Goal: Information Seeking & Learning: Check status

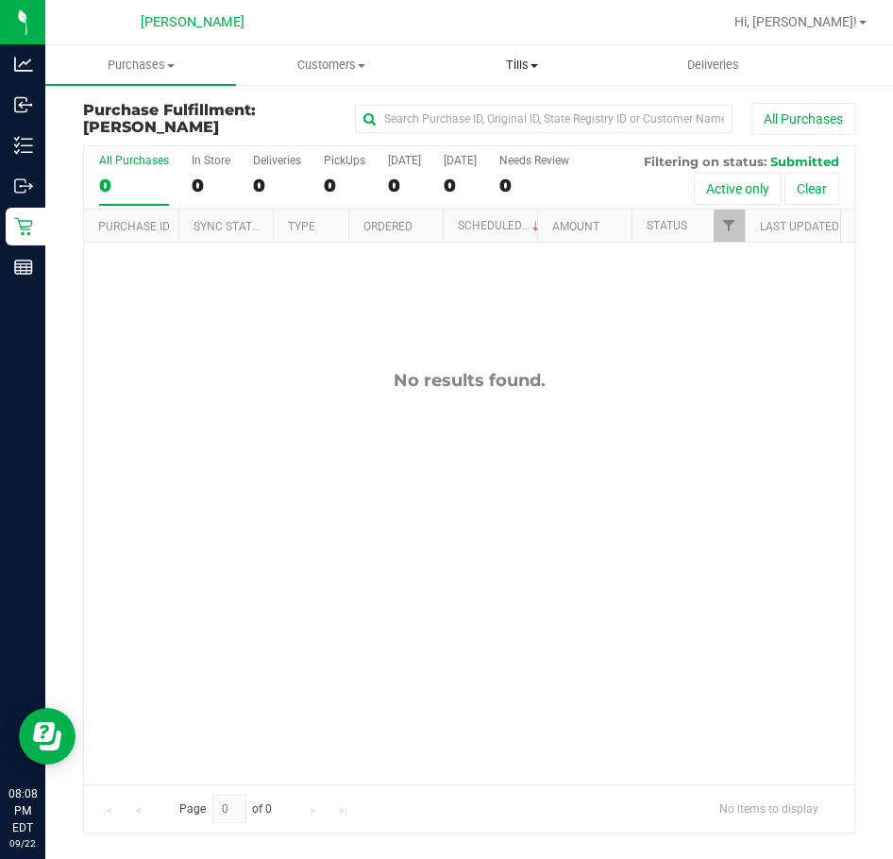
click at [533, 72] on span "Tills" at bounding box center [522, 65] width 189 height 17
click at [509, 112] on span "Manage tills" at bounding box center [490, 114] width 127 height 16
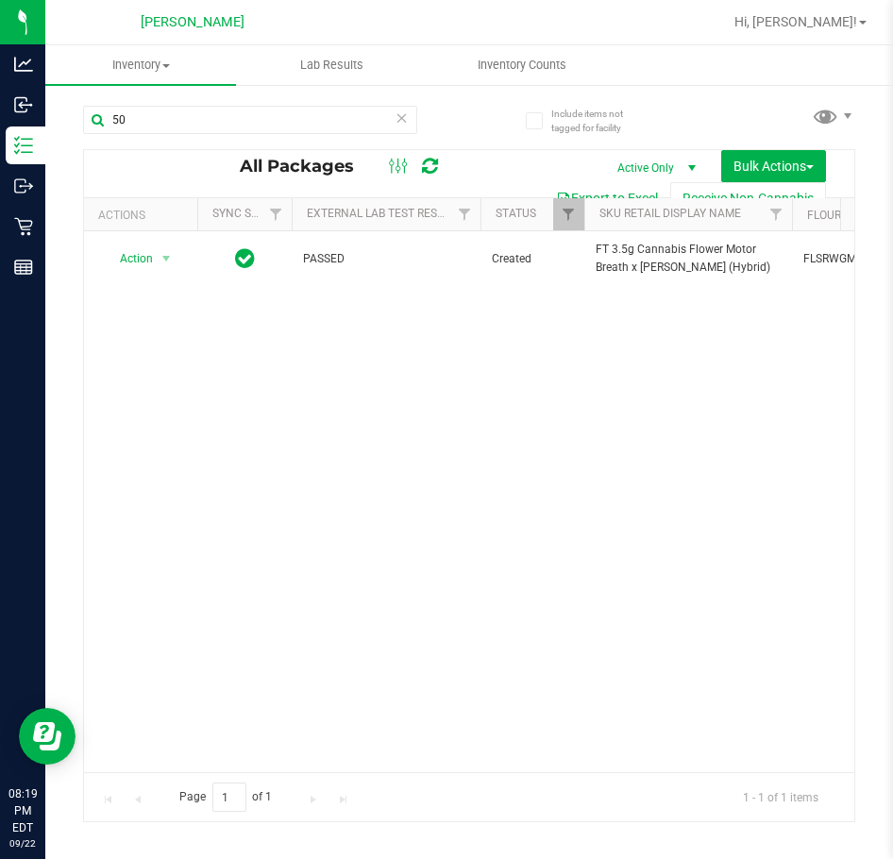
type input "5"
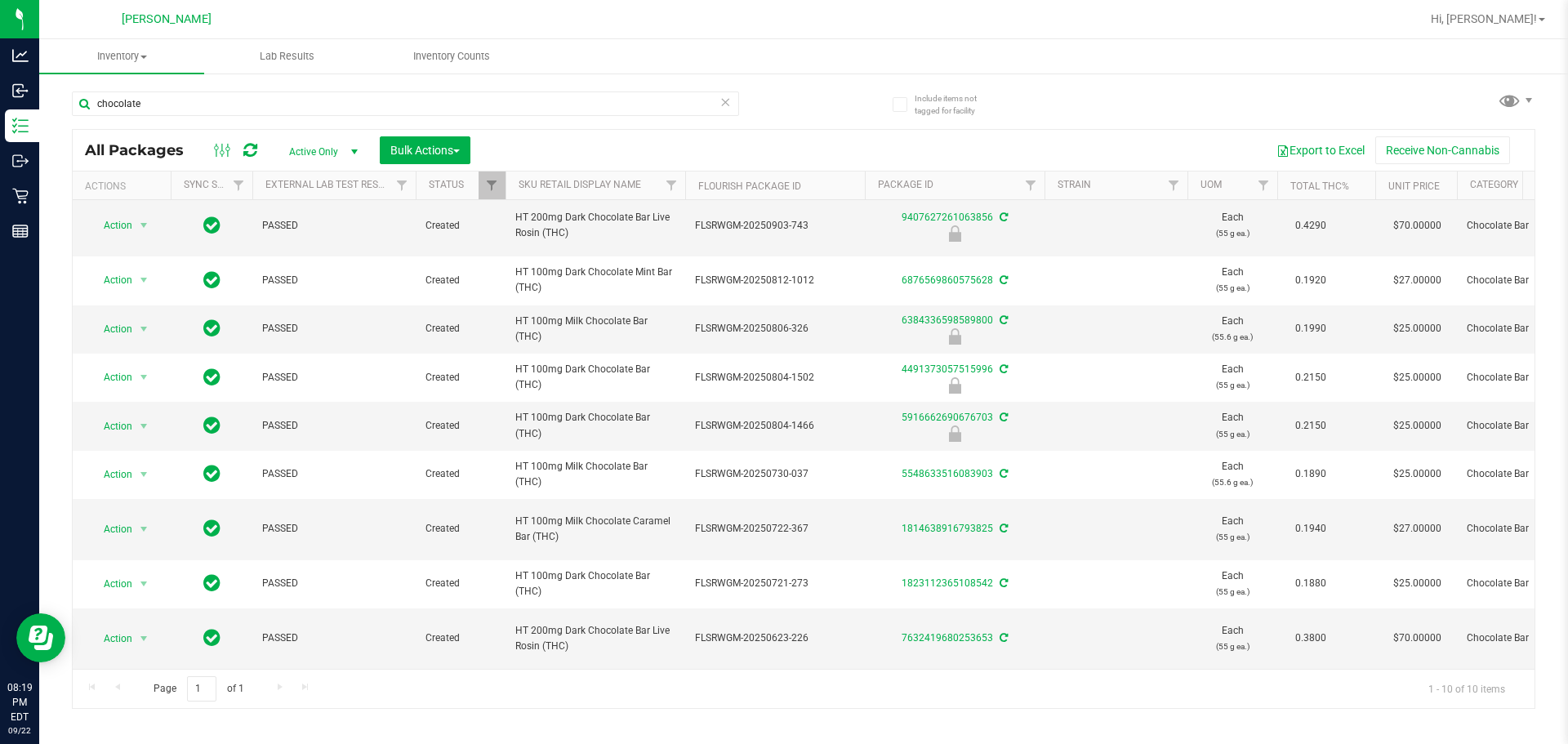
scroll to position [78, 0]
type input "c"
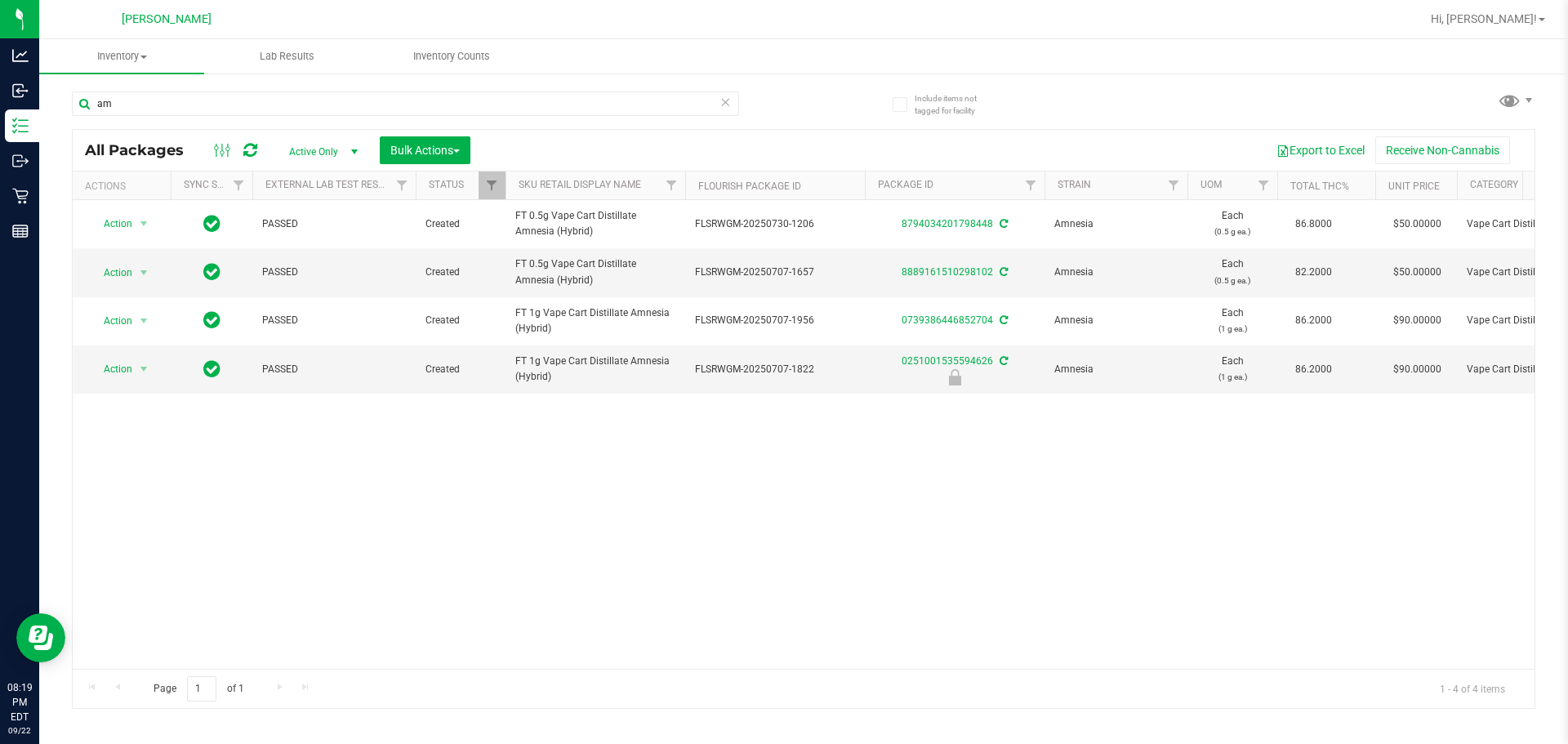
type input "a"
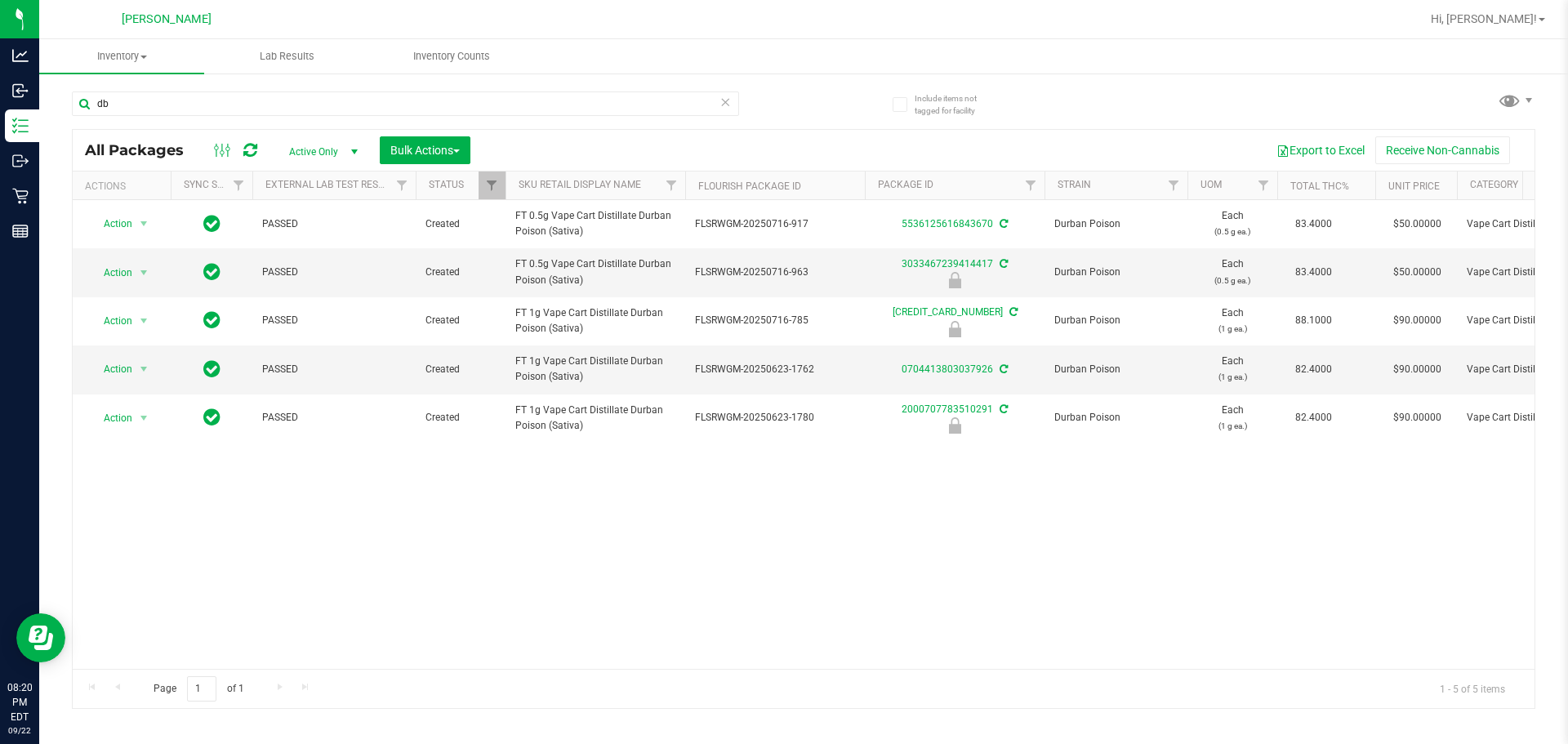
type input "d"
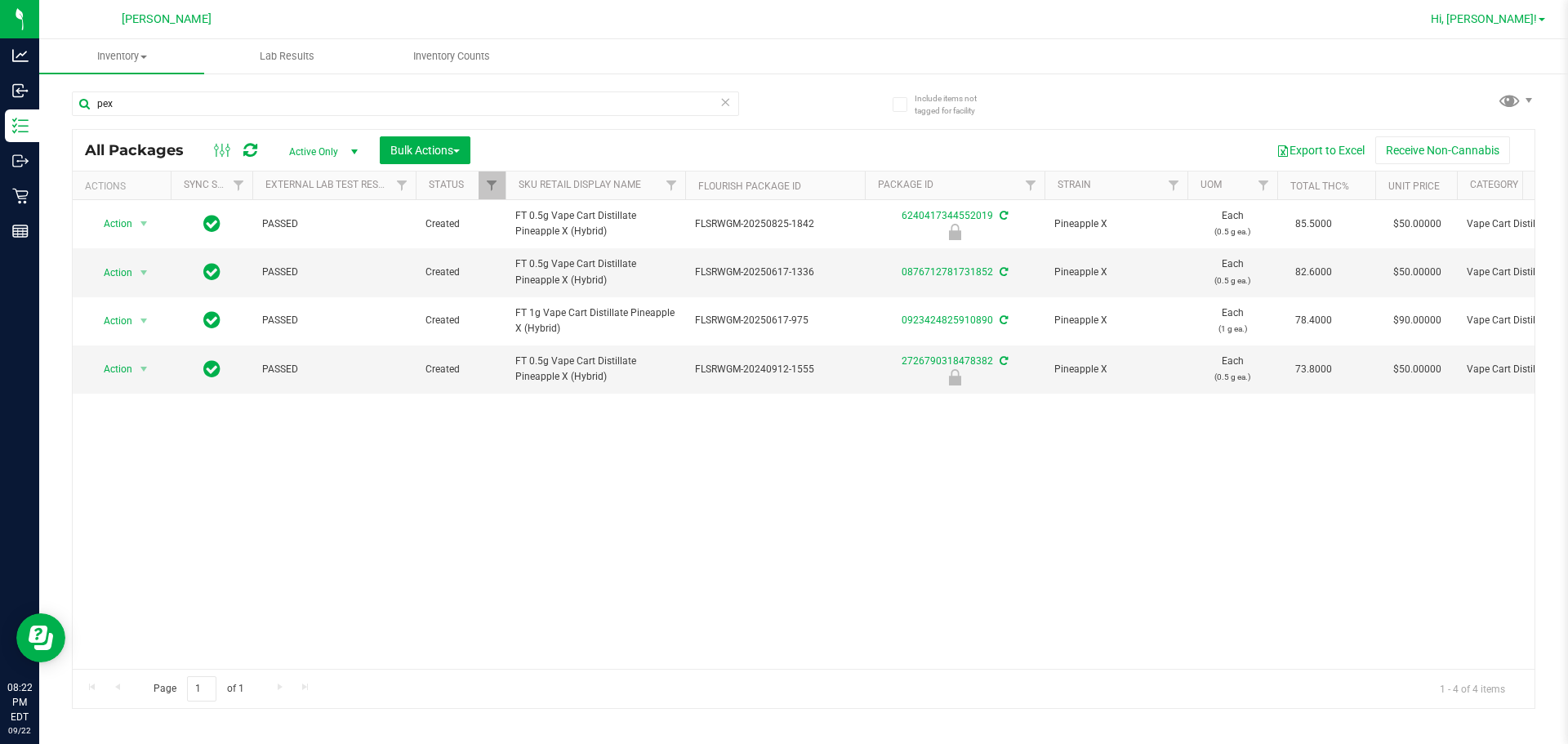
type input "pex"
click at [772, 24] on span "Hi, [PERSON_NAME]!" at bounding box center [1484, 18] width 106 height 13
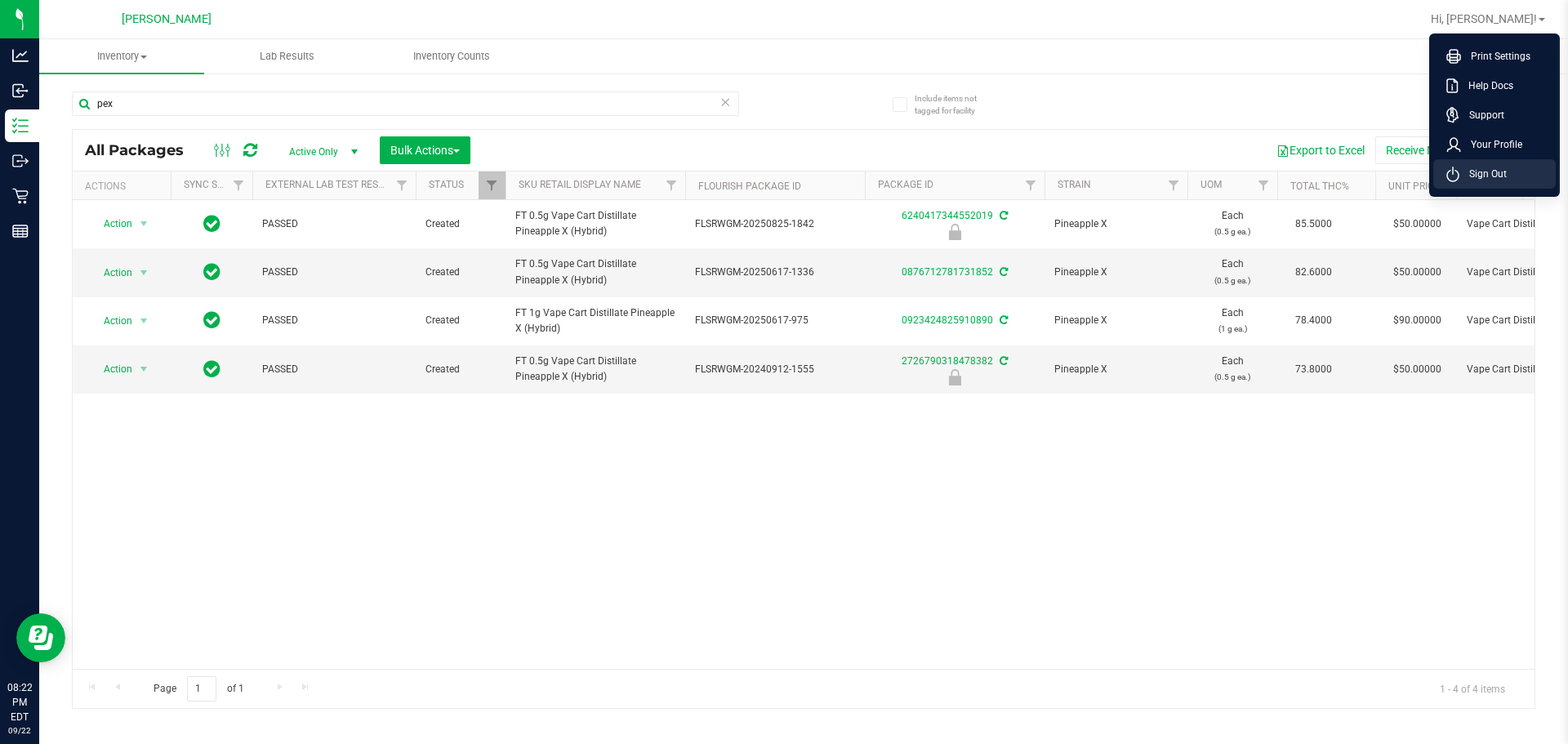
click at [772, 176] on li "Sign Out" at bounding box center [1495, 174] width 123 height 29
